Goal: Navigation & Orientation: Find specific page/section

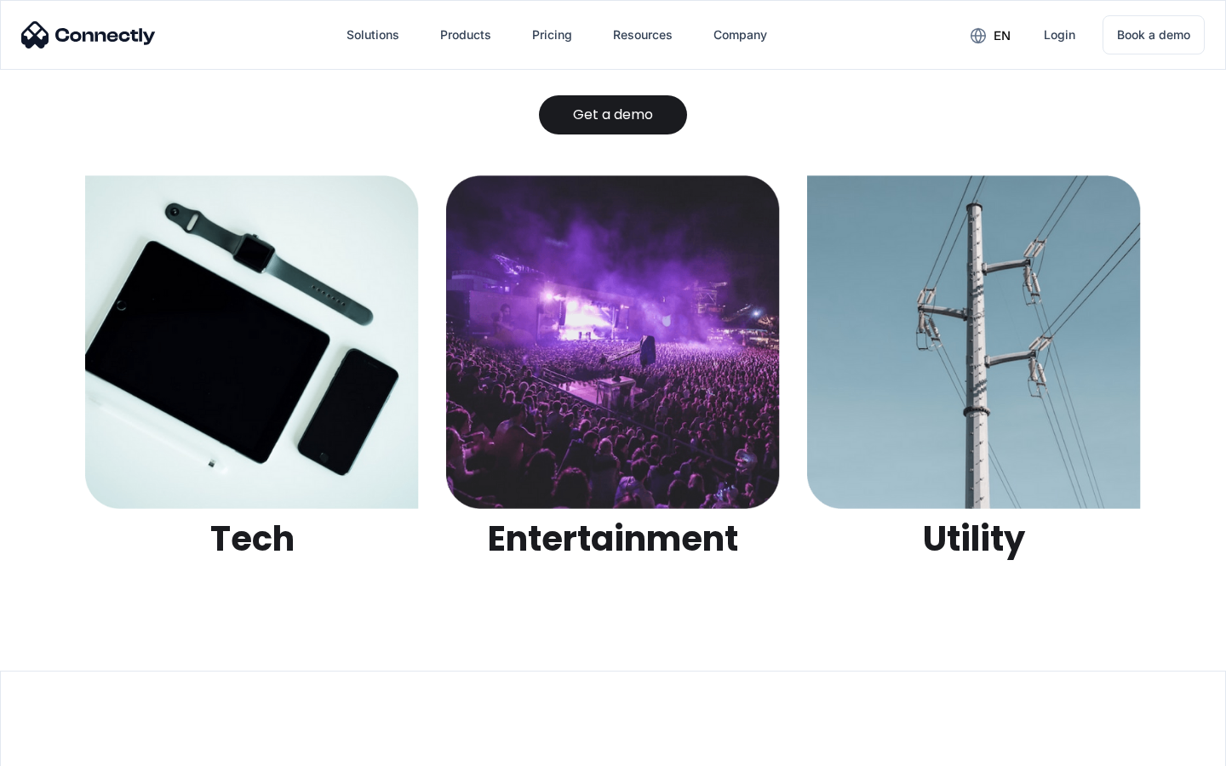
scroll to position [5371, 0]
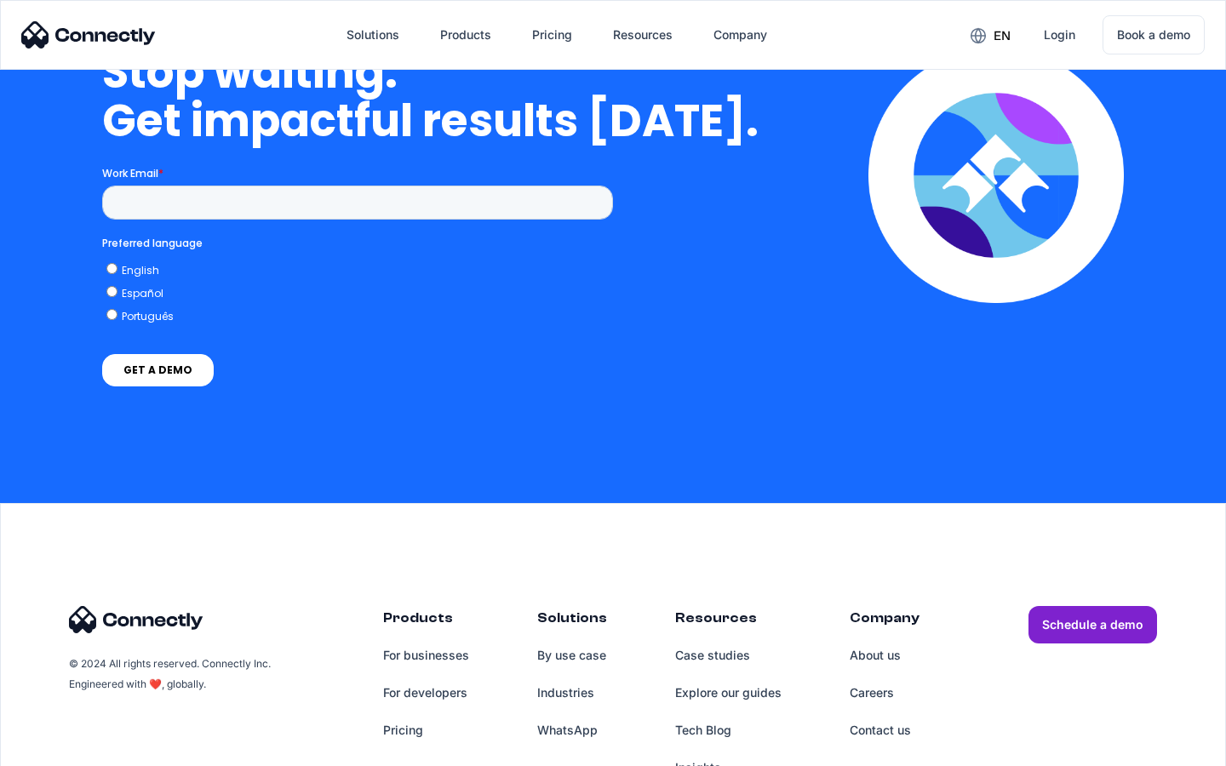
scroll to position [4320, 0]
